Goal: Task Accomplishment & Management: Manage account settings

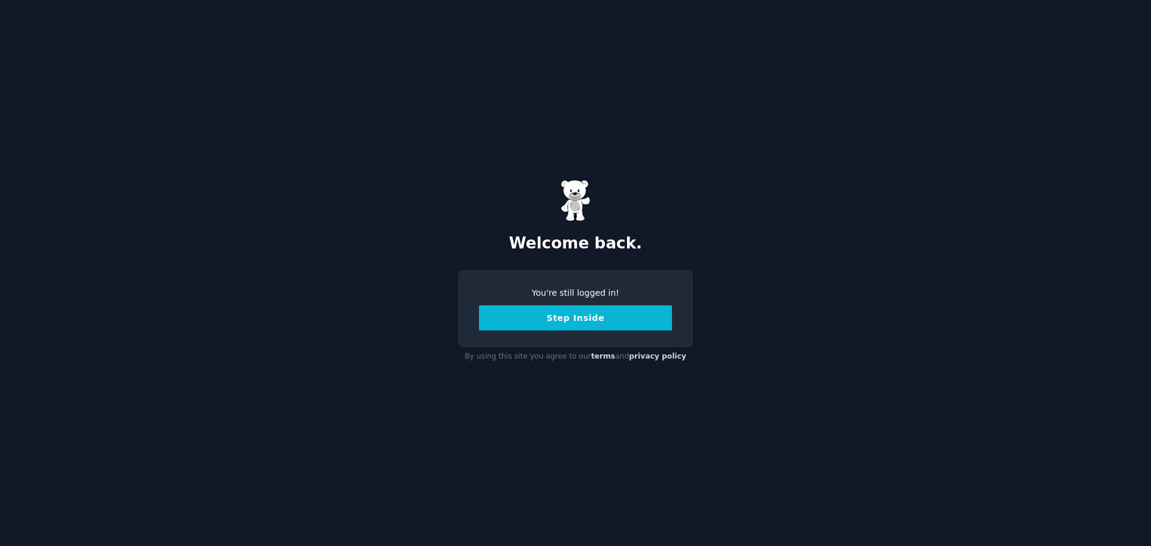
click at [562, 316] on button "Step Inside" at bounding box center [575, 318] width 193 height 25
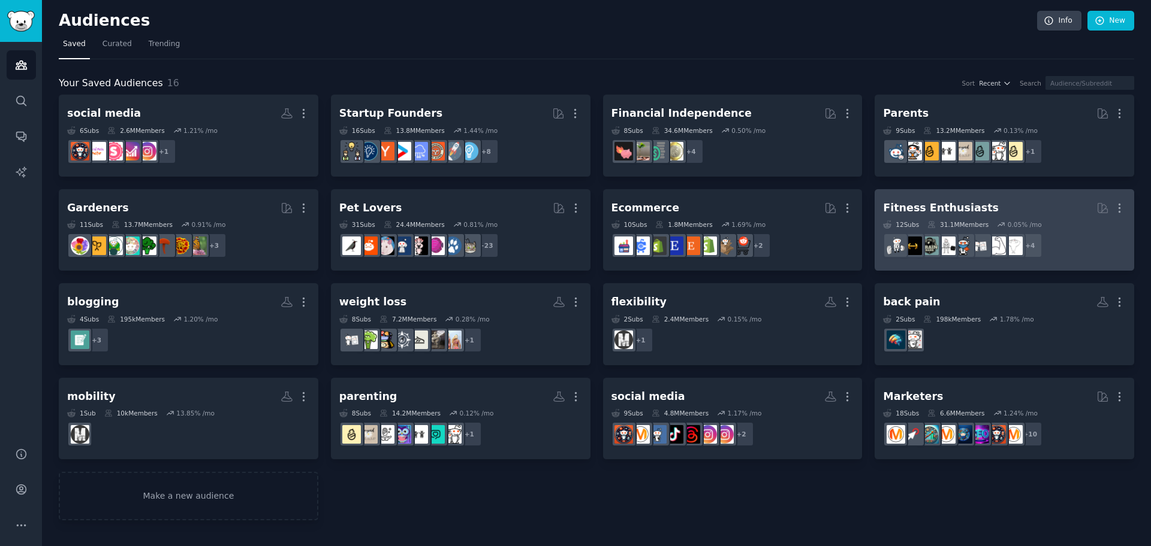
click at [1059, 216] on h2 "Fitness Enthusiasts More" at bounding box center [1004, 208] width 243 height 21
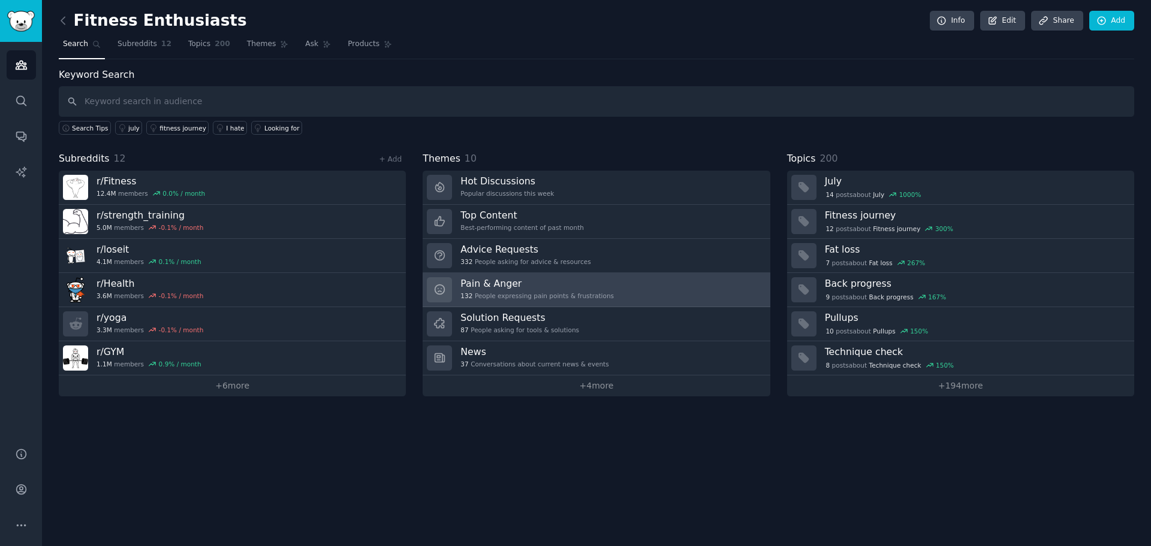
click at [590, 286] on h3 "Pain & Anger" at bounding box center [536, 283] width 153 height 13
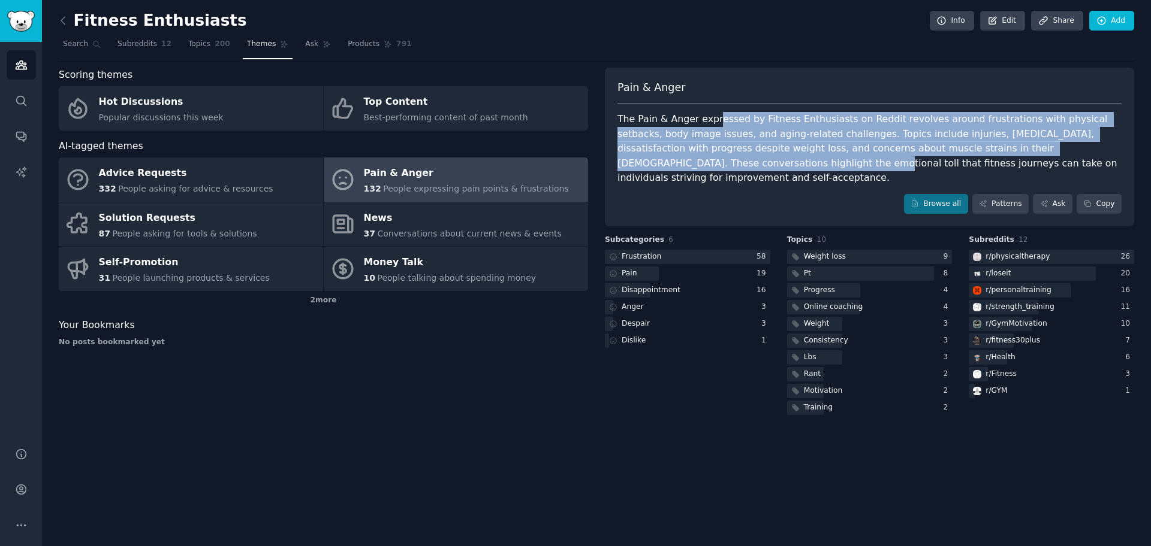
drag, startPoint x: 711, startPoint y: 126, endPoint x: 1110, endPoint y: 141, distance: 399.4
click at [1110, 141] on div "The Pain & Anger expressed by Fitness Enthusiasts on Reddit revolves around fru…" at bounding box center [869, 149] width 504 height 74
click at [746, 122] on div "The Pain & Anger expressed by Fitness Enthusiasts on Reddit revolves around fru…" at bounding box center [869, 149] width 504 height 74
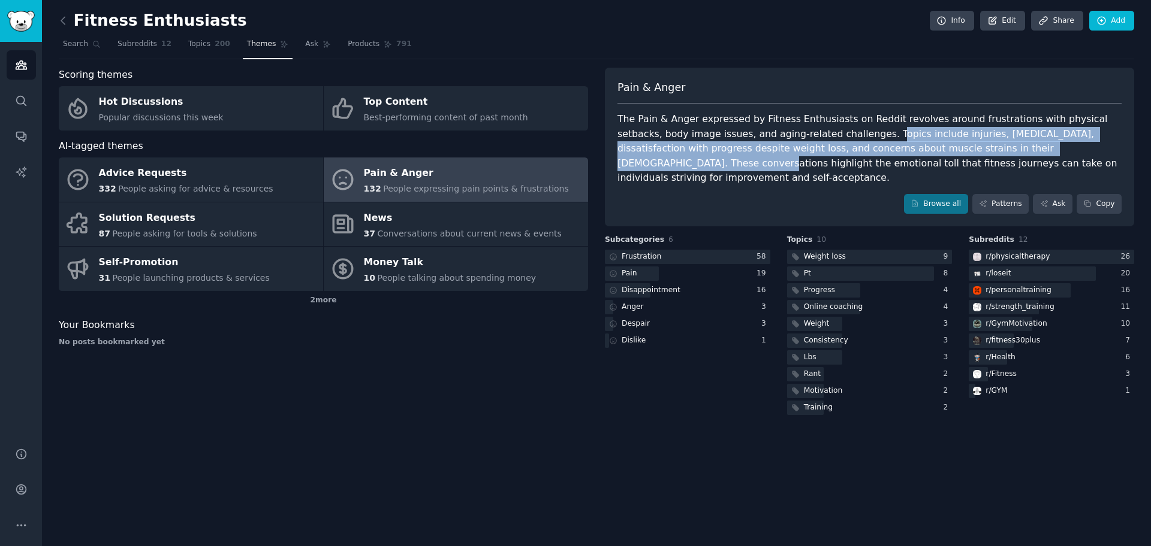
drag, startPoint x: 803, startPoint y: 131, endPoint x: 1014, endPoint y: 142, distance: 211.8
click at [1014, 142] on div "The Pain & Anger expressed by Fitness Enthusiasts on Reddit revolves around fru…" at bounding box center [869, 149] width 504 height 74
click at [22, 524] on icon "Sidebar" at bounding box center [21, 526] width 13 height 13
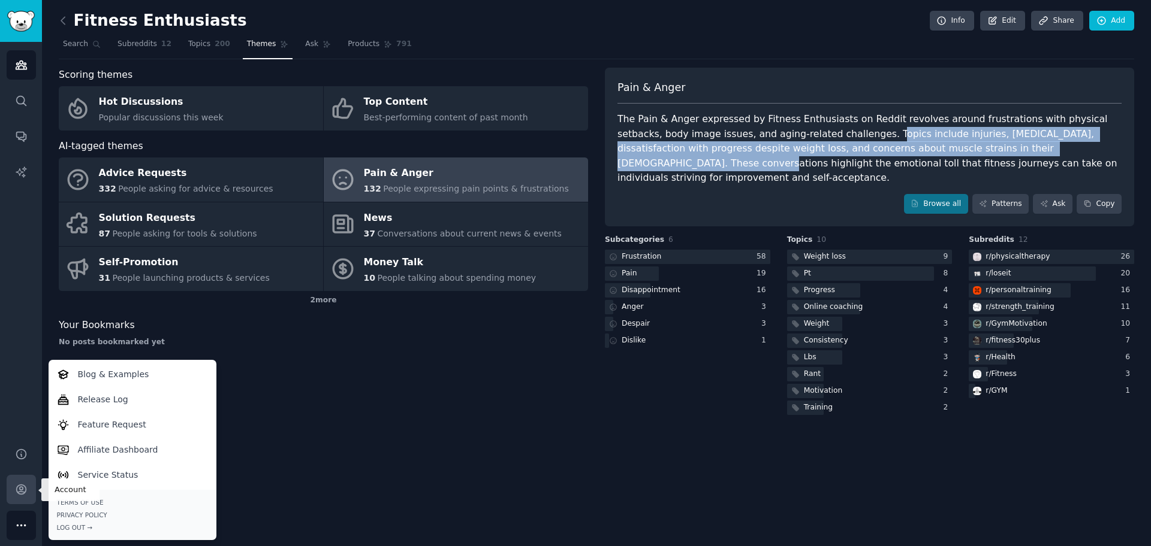
click at [16, 485] on icon "Sidebar" at bounding box center [21, 490] width 13 height 13
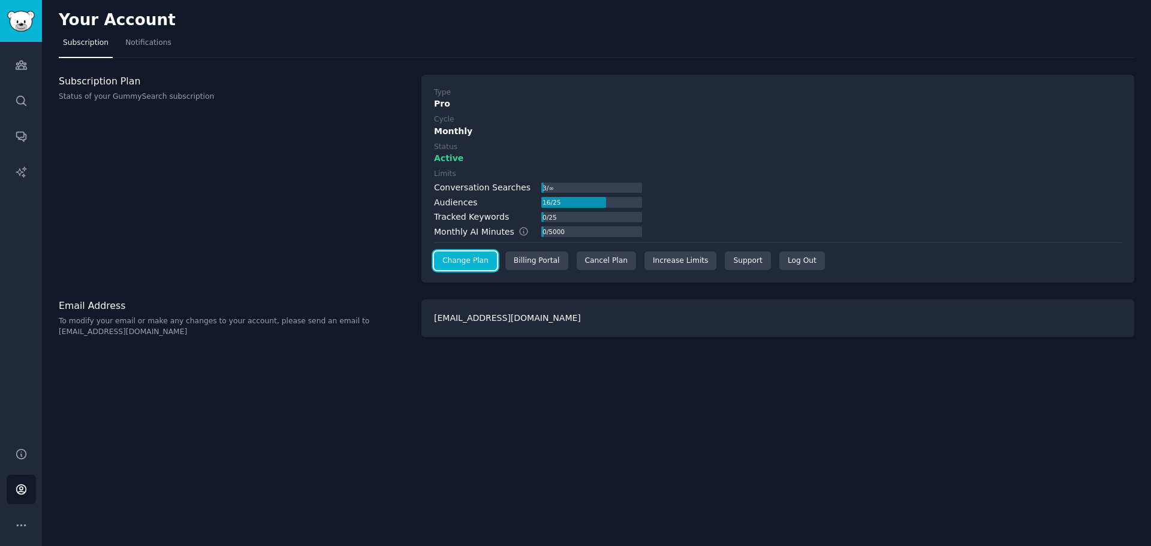
click at [468, 257] on link "Change Plan" at bounding box center [465, 261] width 63 height 19
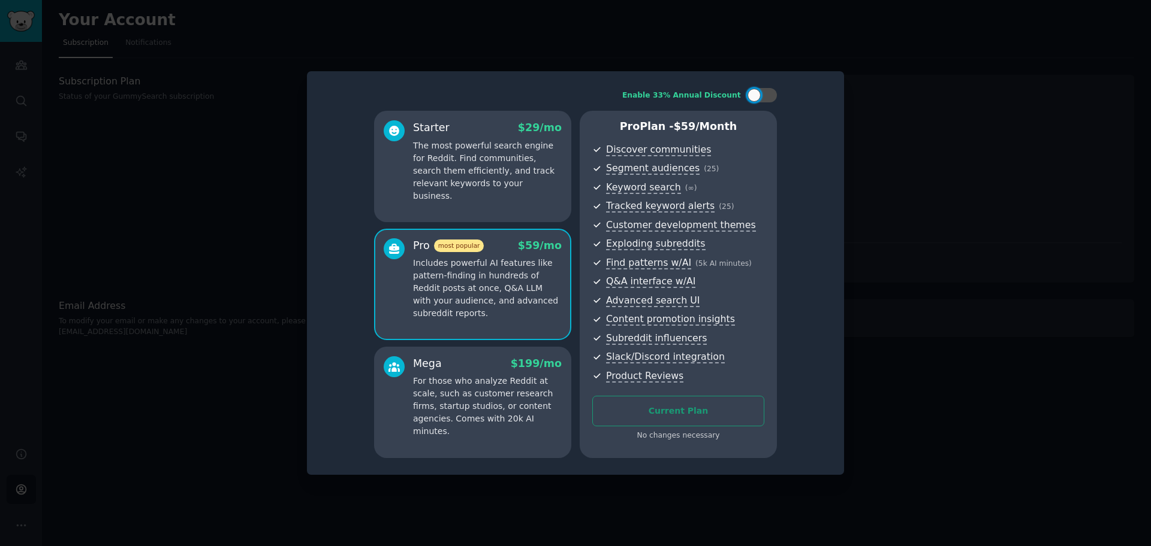
click at [687, 416] on div "Current Plan No changes necessary" at bounding box center [678, 419] width 172 height 46
click at [689, 440] on div "No changes necessary" at bounding box center [678, 436] width 172 height 11
click at [984, 175] on div at bounding box center [575, 273] width 1151 height 546
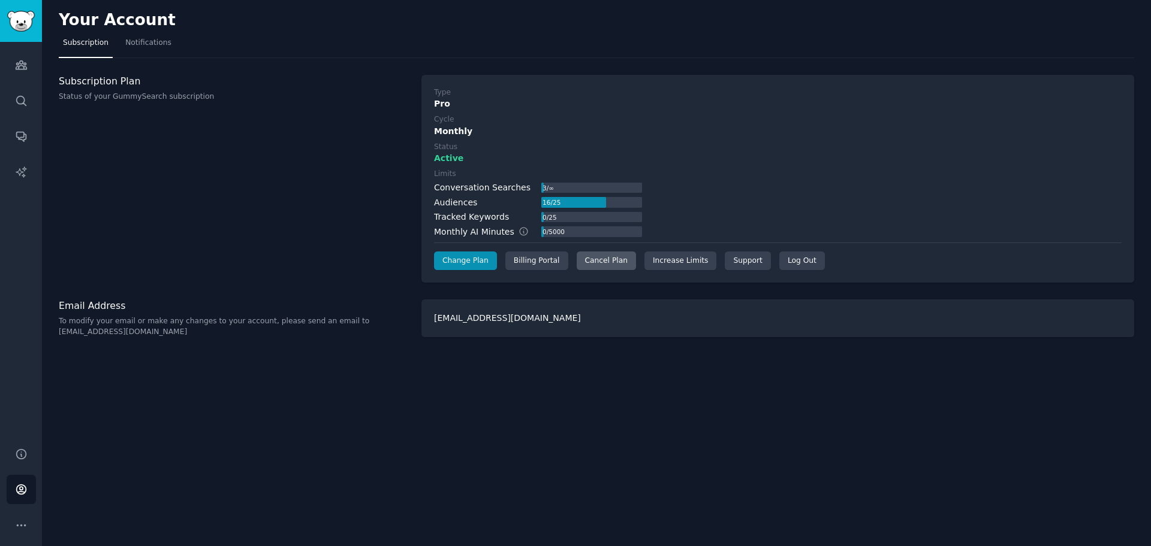
click at [584, 262] on div "Cancel Plan" at bounding box center [605, 261] width 59 height 19
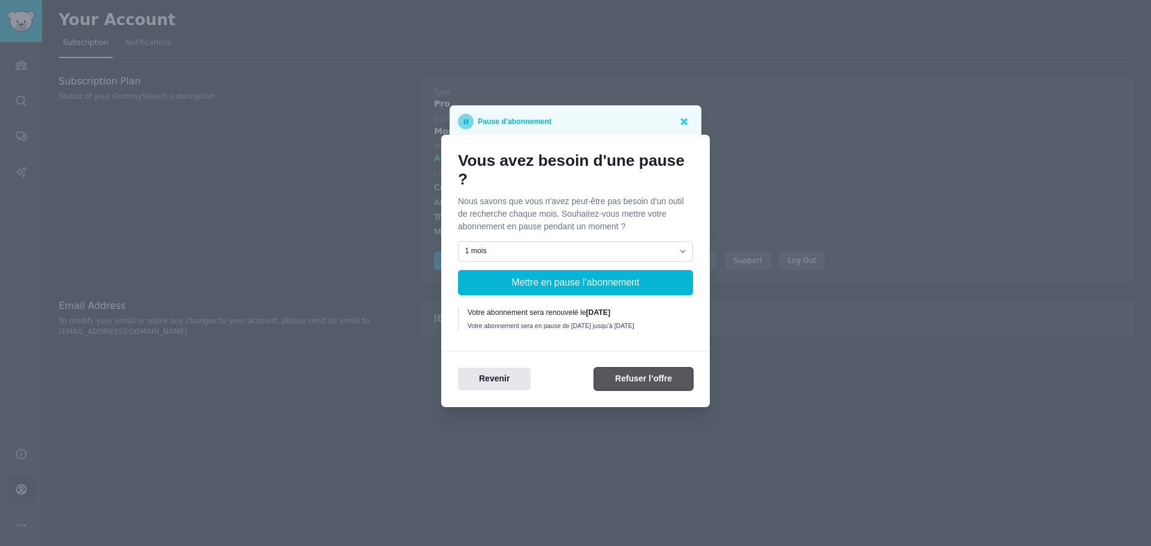
click at [641, 388] on button "Refuser l’offre" at bounding box center [643, 379] width 99 height 23
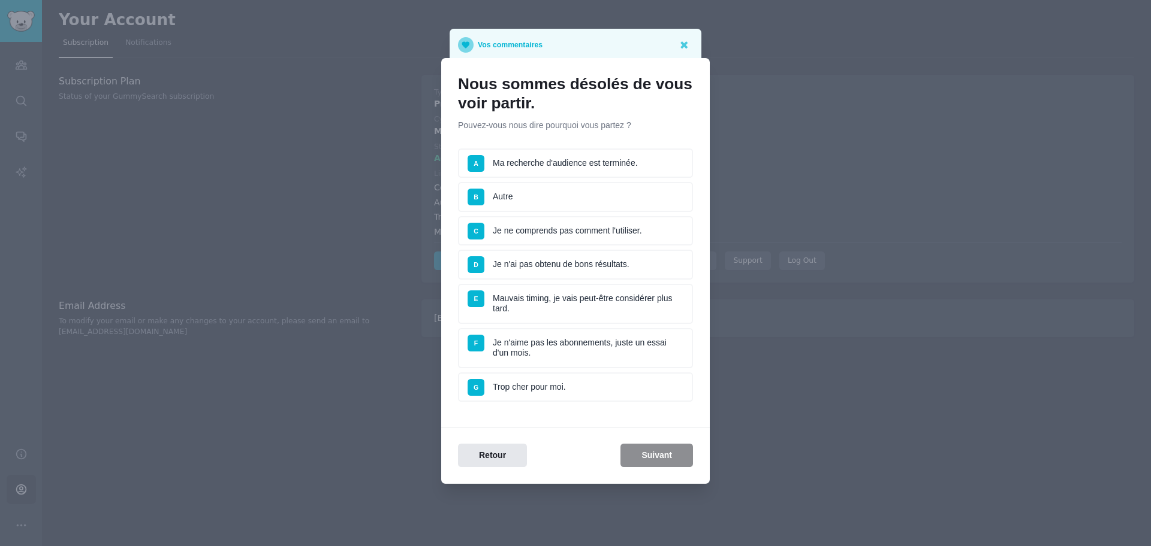
click at [529, 378] on li "G Trop cher pour moi." at bounding box center [575, 388] width 235 height 30
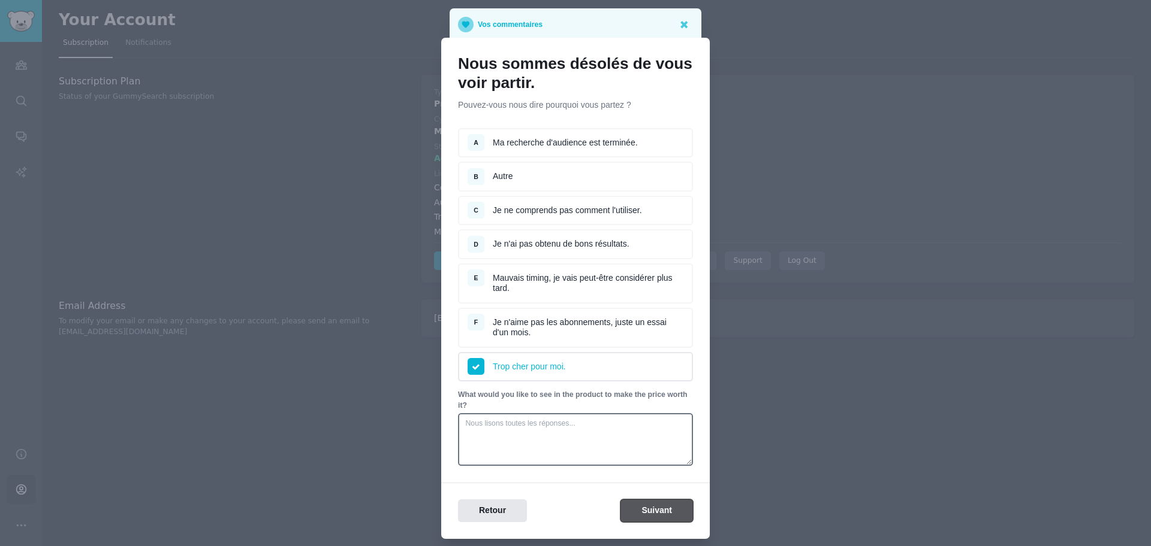
click at [660, 500] on button "Suivant" at bounding box center [656, 511] width 73 height 23
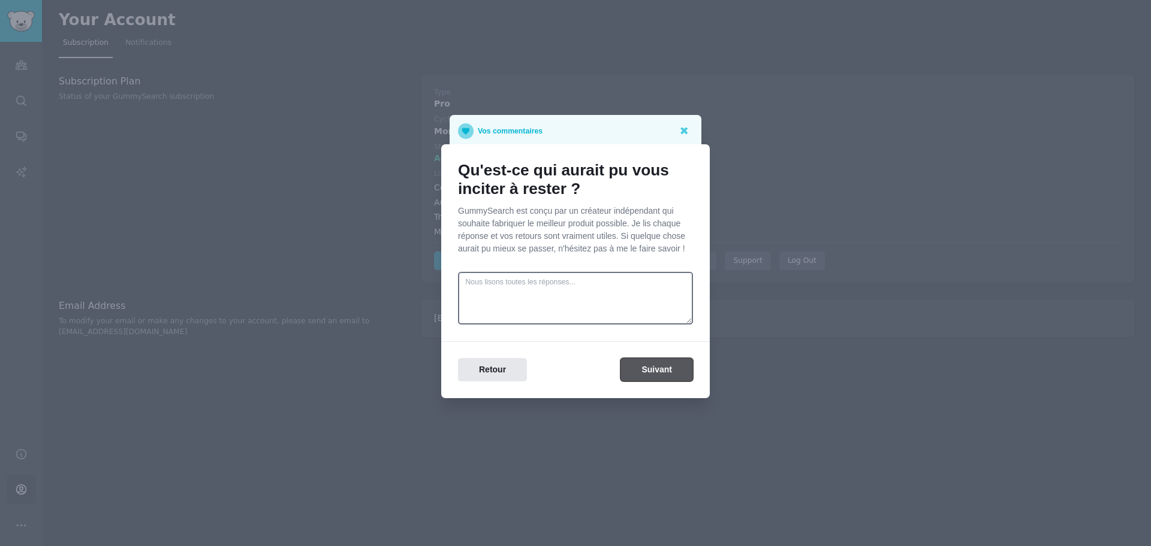
click at [639, 360] on button "Suivant" at bounding box center [656, 369] width 73 height 23
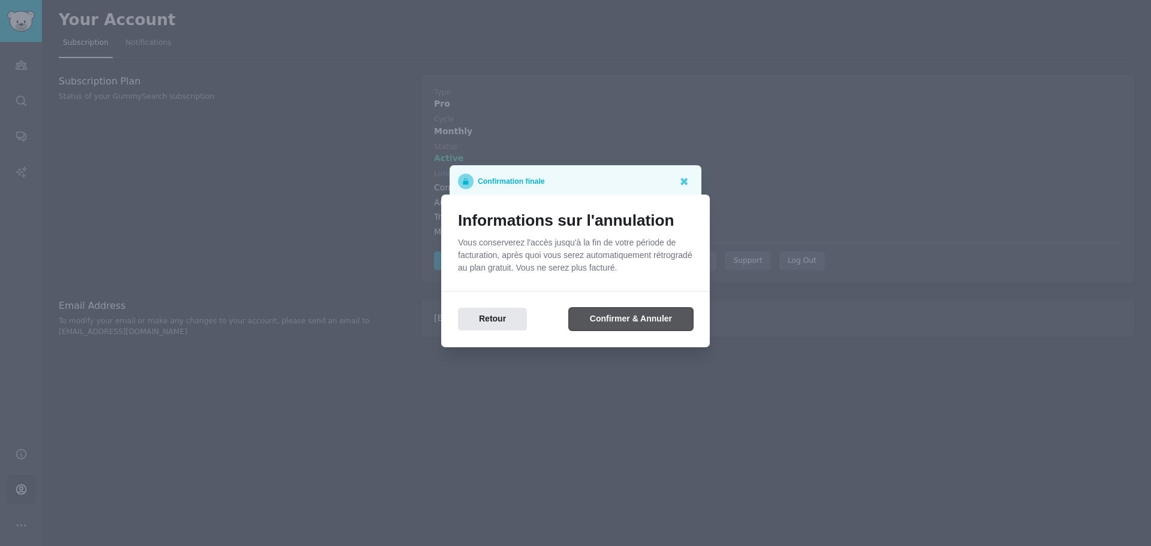
click at [633, 321] on button "Confirmer & Annuler" at bounding box center [631, 319] width 124 height 23
